Goal: Find specific page/section: Find specific page/section

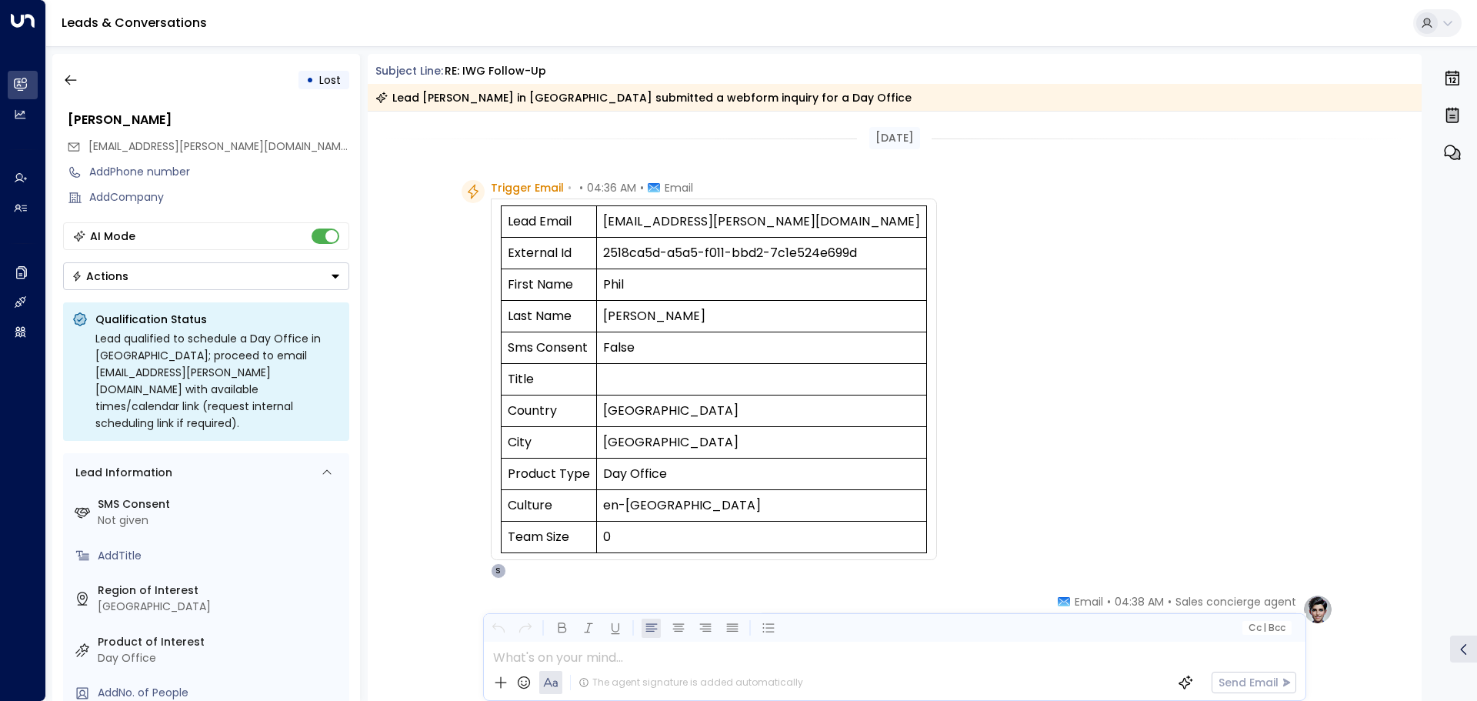
scroll to position [738, 0]
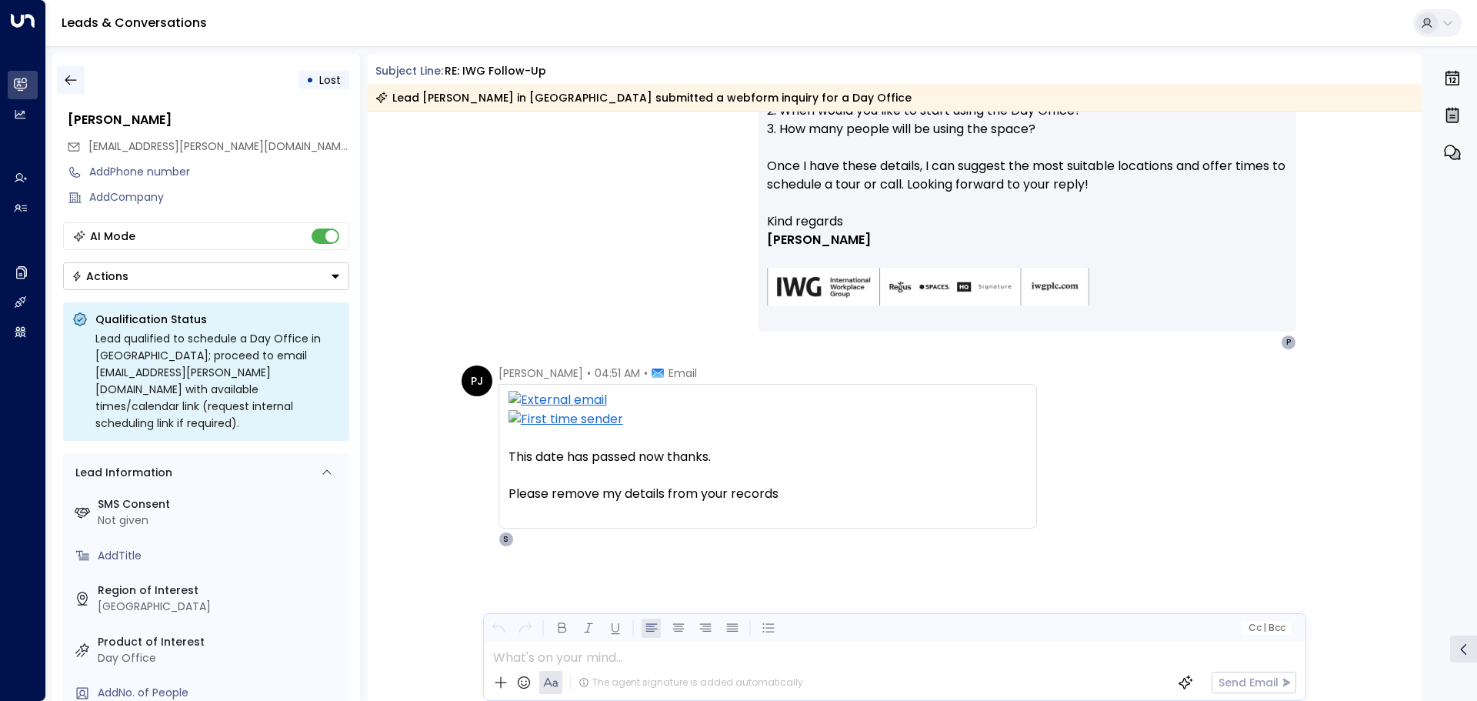
click at [65, 85] on icon "button" at bounding box center [70, 79] width 15 height 15
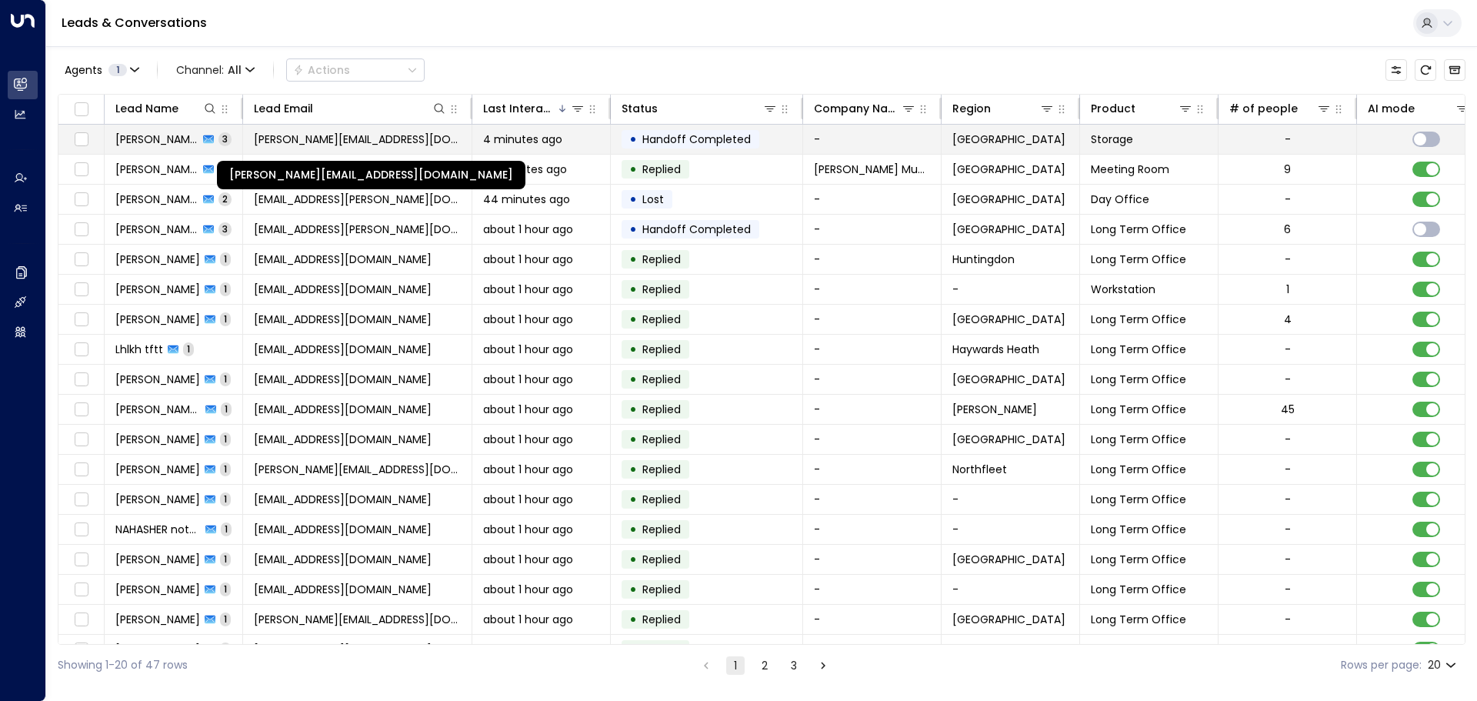
click at [315, 141] on span "[PERSON_NAME][EMAIL_ADDRESS][DOMAIN_NAME]" at bounding box center [357, 139] width 207 height 15
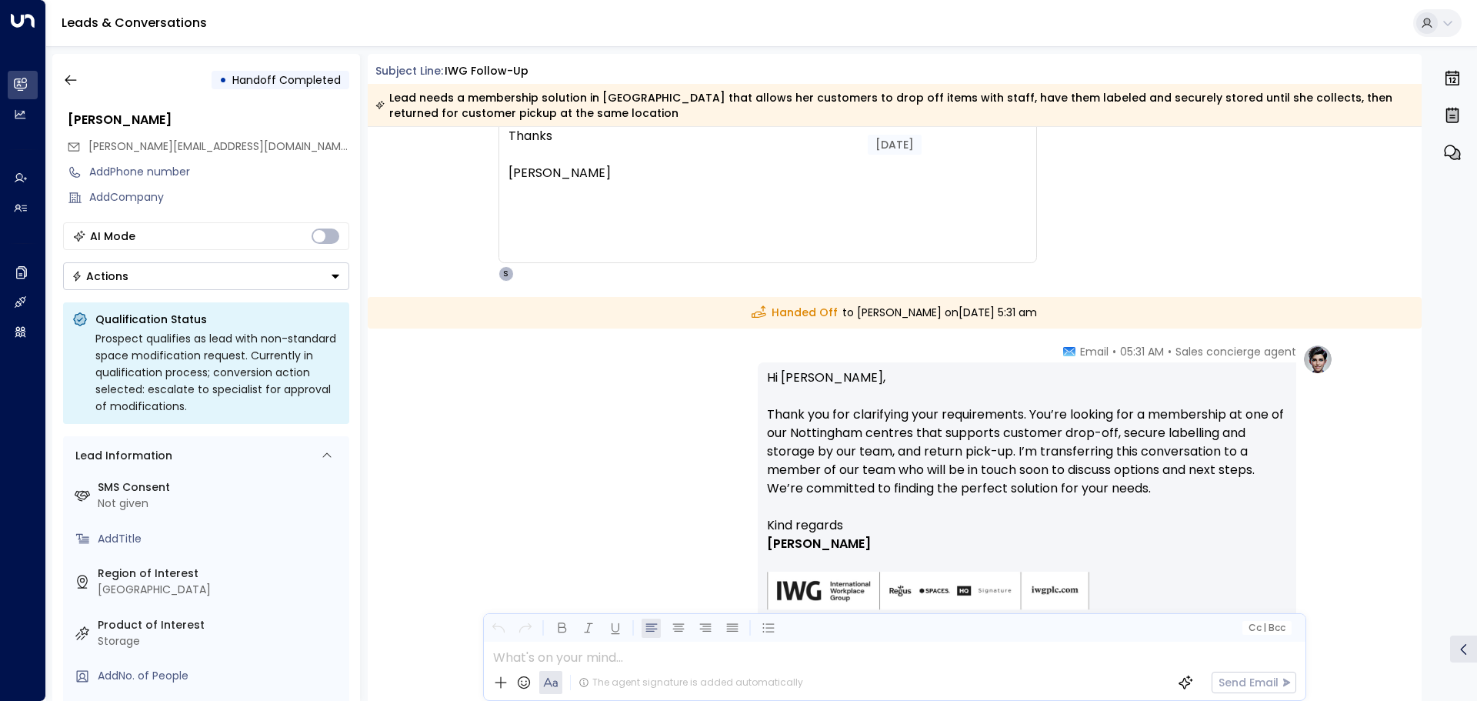
scroll to position [1329, 0]
